Goal: Task Accomplishment & Management: Use online tool/utility

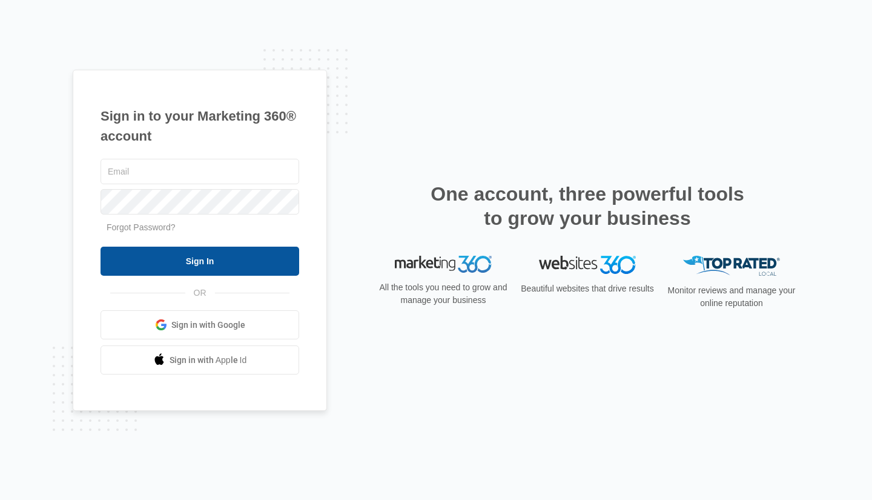
type input "[PERSON_NAME][EMAIL_ADDRESS][DOMAIN_NAME]"
click at [199, 258] on input "Sign In" at bounding box center [200, 261] width 199 height 29
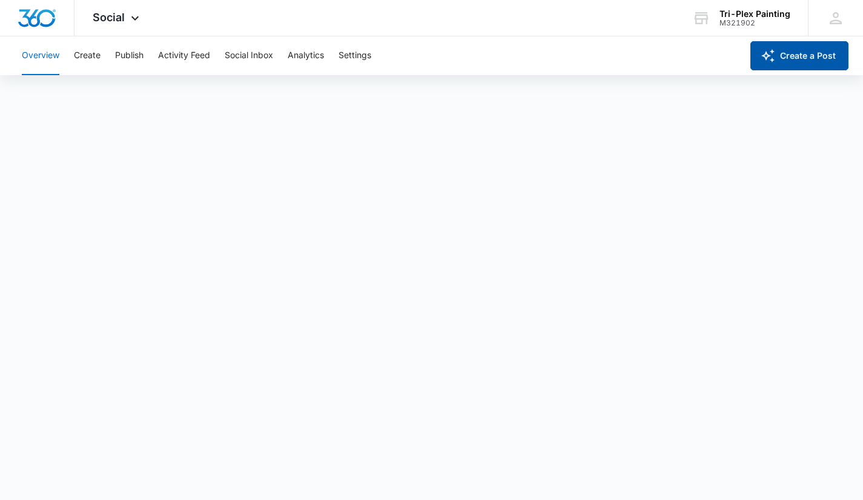
click at [809, 57] on button "Create a Post" at bounding box center [800, 55] width 98 height 29
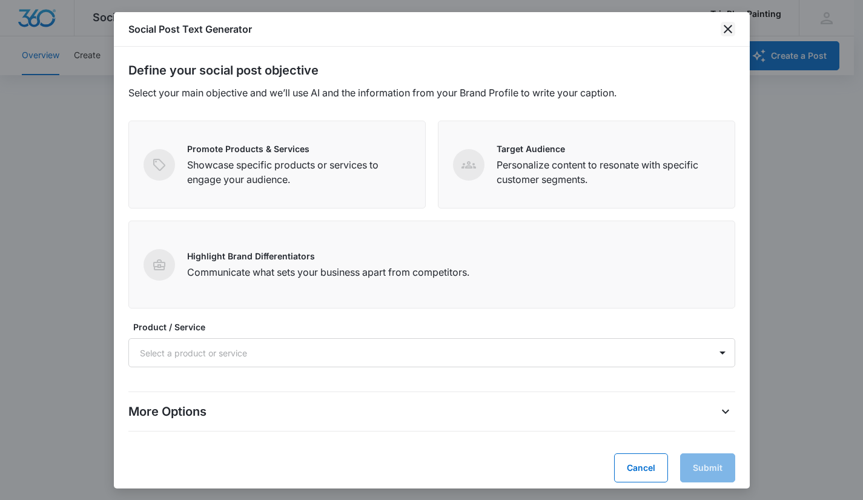
click at [727, 30] on icon "close" at bounding box center [728, 29] width 8 height 8
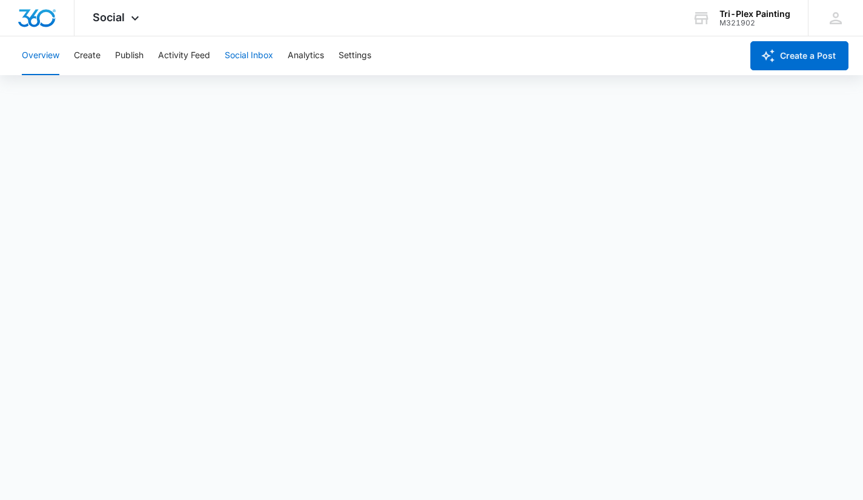
click at [244, 55] on button "Social Inbox" at bounding box center [249, 55] width 48 height 39
click at [50, 61] on button "Overview" at bounding box center [41, 55] width 38 height 39
